Goal: Task Accomplishment & Management: Use online tool/utility

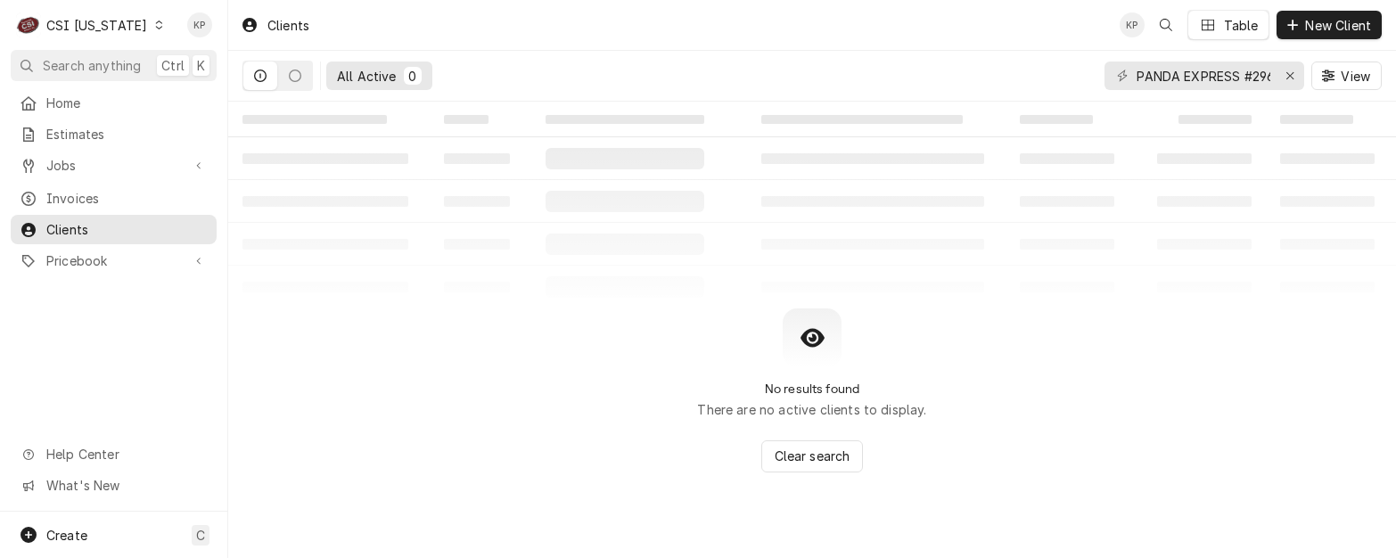
click at [138, 31] on div "C CSI [US_STATE]" at bounding box center [91, 25] width 160 height 36
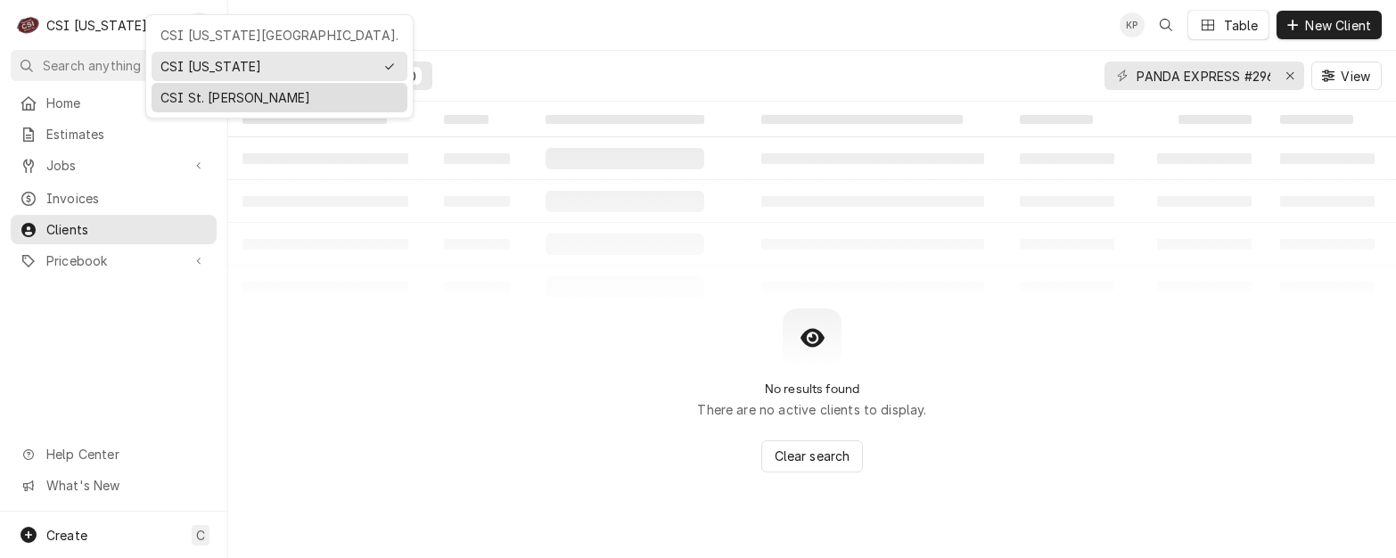
click at [207, 101] on div "CSI St. [PERSON_NAME]" at bounding box center [279, 97] width 238 height 19
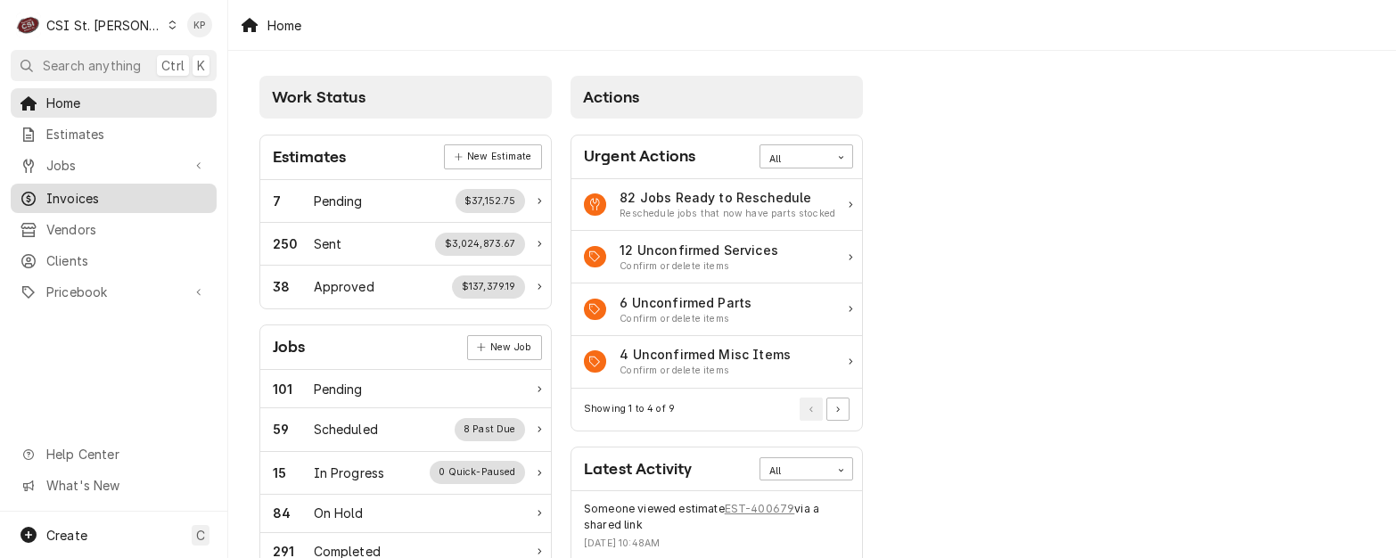
click at [101, 189] on span "Invoices" at bounding box center [126, 198] width 161 height 19
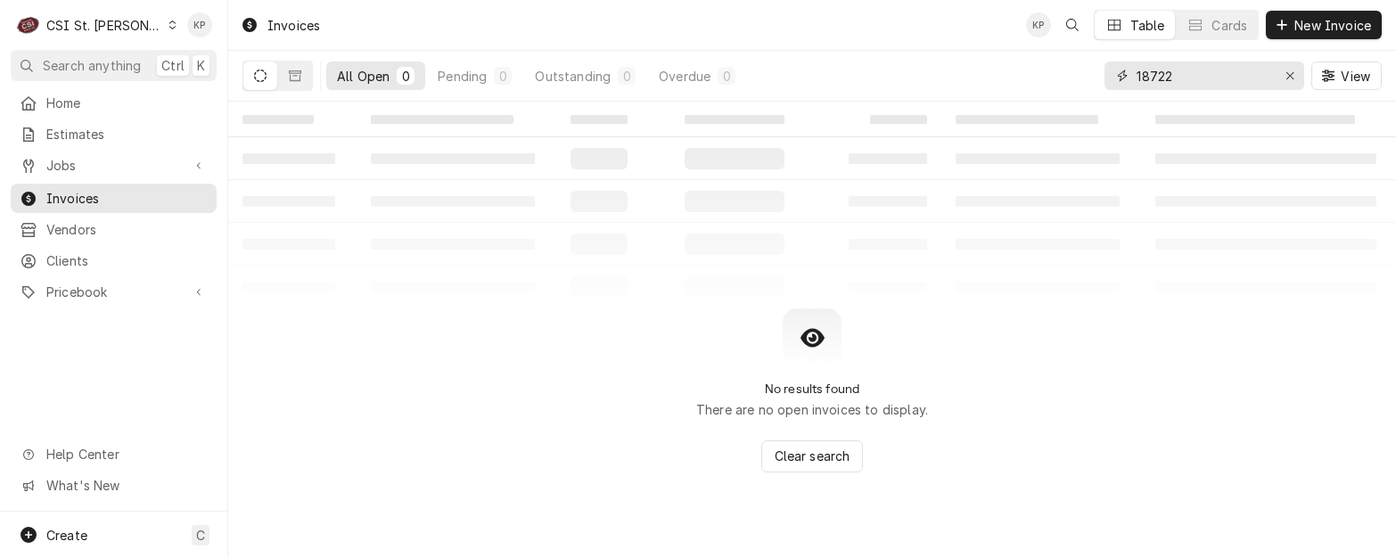
click at [1288, 74] on icon "Erase input" at bounding box center [1290, 76] width 10 height 12
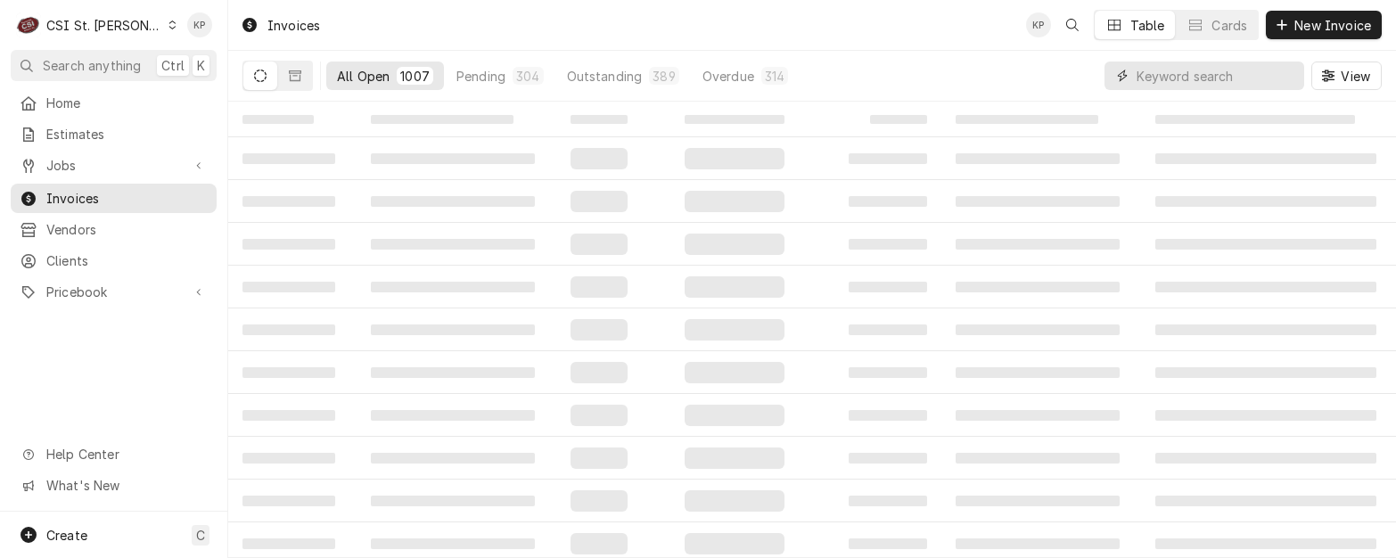
click at [1227, 71] on input "Dynamic Content Wrapper" at bounding box center [1215, 75] width 159 height 29
type input "401547"
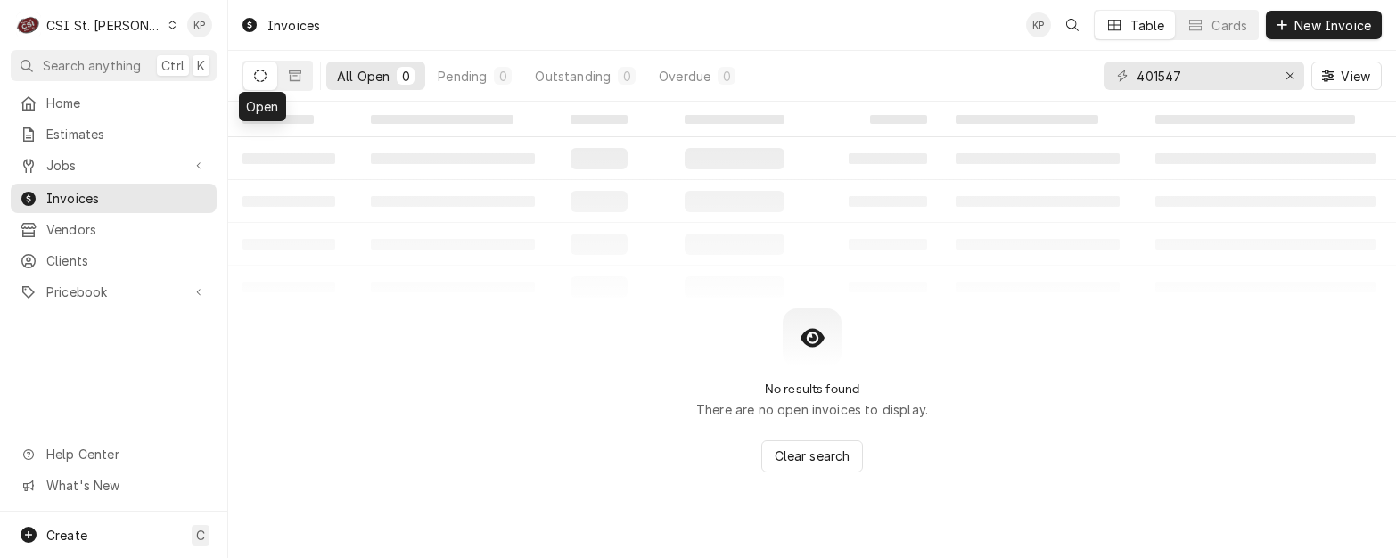
click at [263, 77] on icon "Dynamic Content Wrapper" at bounding box center [260, 76] width 12 height 12
click at [291, 74] on icon "Dynamic Content Wrapper" at bounding box center [295, 76] width 12 height 12
